Goal: Navigation & Orientation: Go to known website

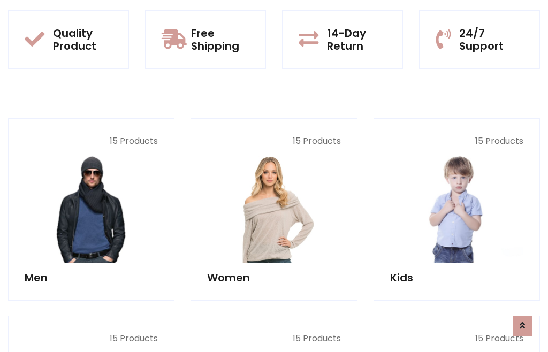
scroll to position [871, 0]
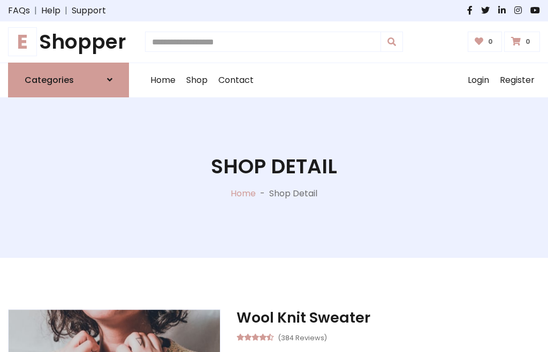
click at [68, 42] on h1 "E Shopper" at bounding box center [68, 42] width 121 height 24
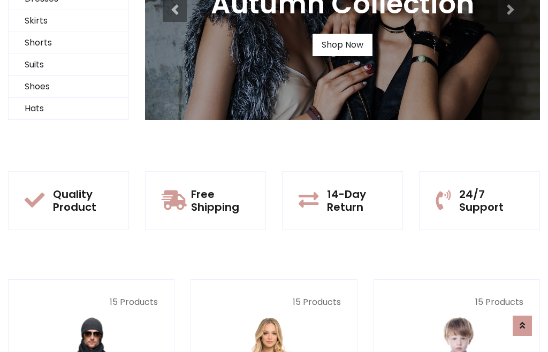
scroll to position [103, 0]
